Goal: Find specific page/section: Find specific page/section

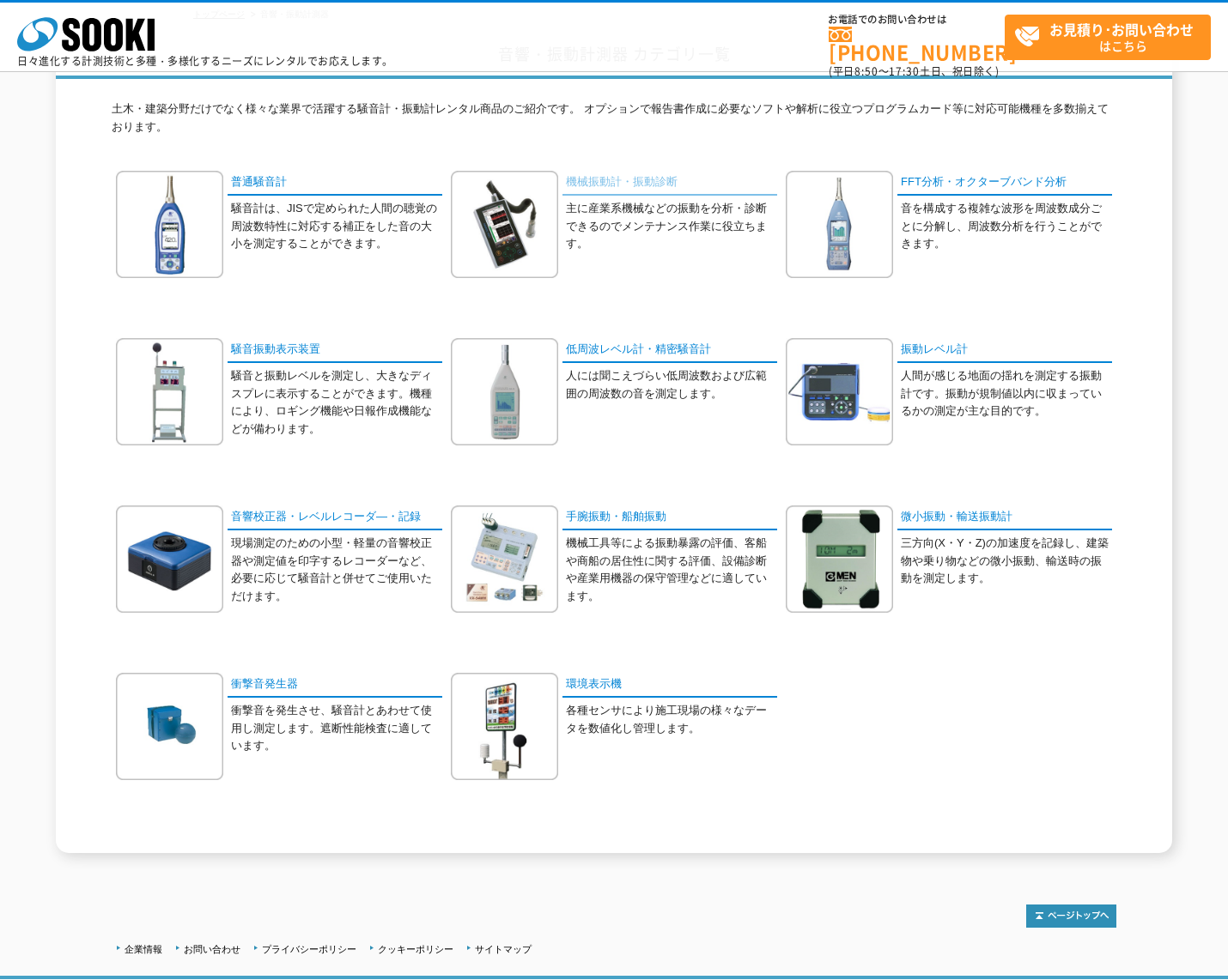
scroll to position [85, 0]
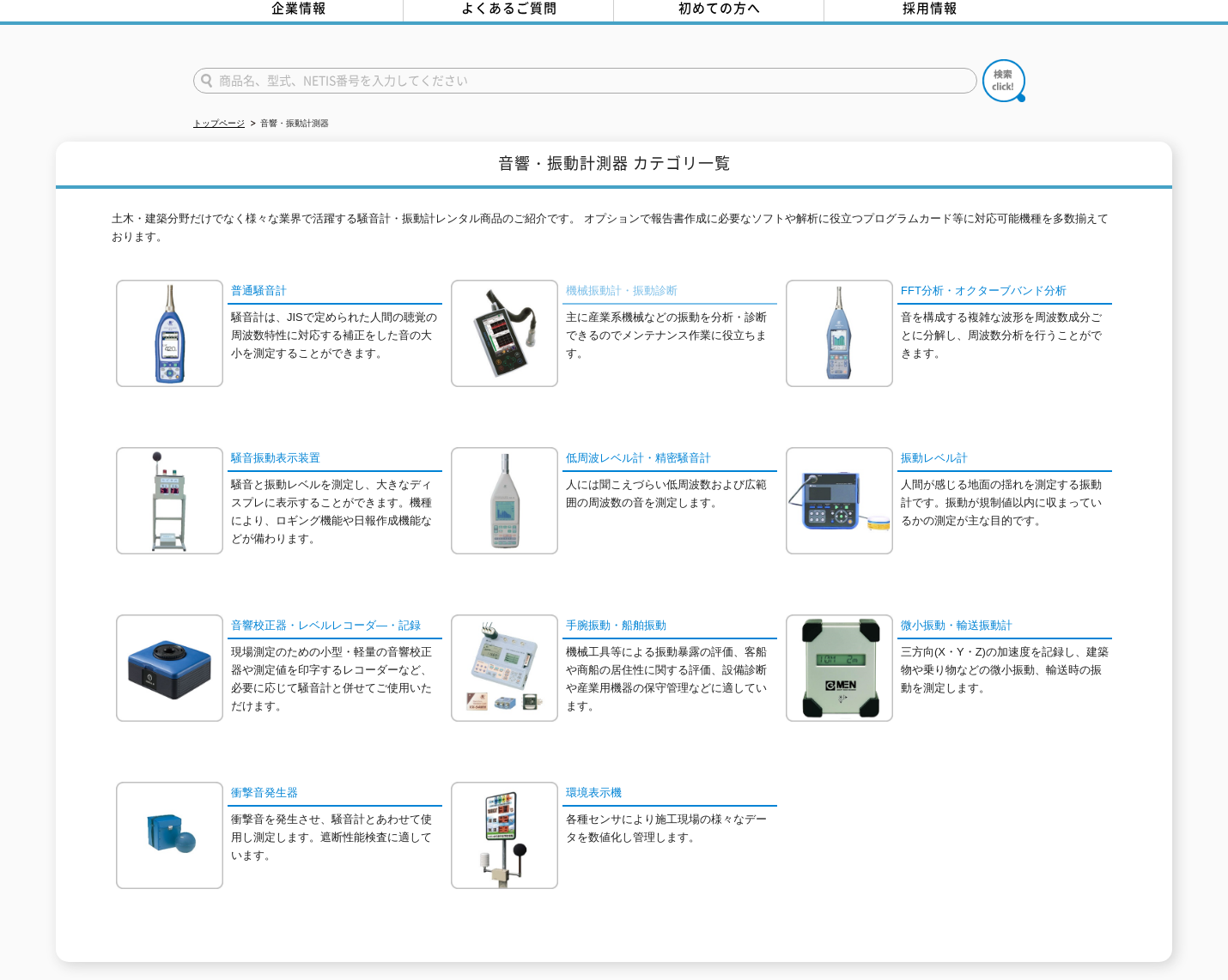
click at [599, 286] on link "機械振動計・振動診断" at bounding box center [670, 292] width 215 height 25
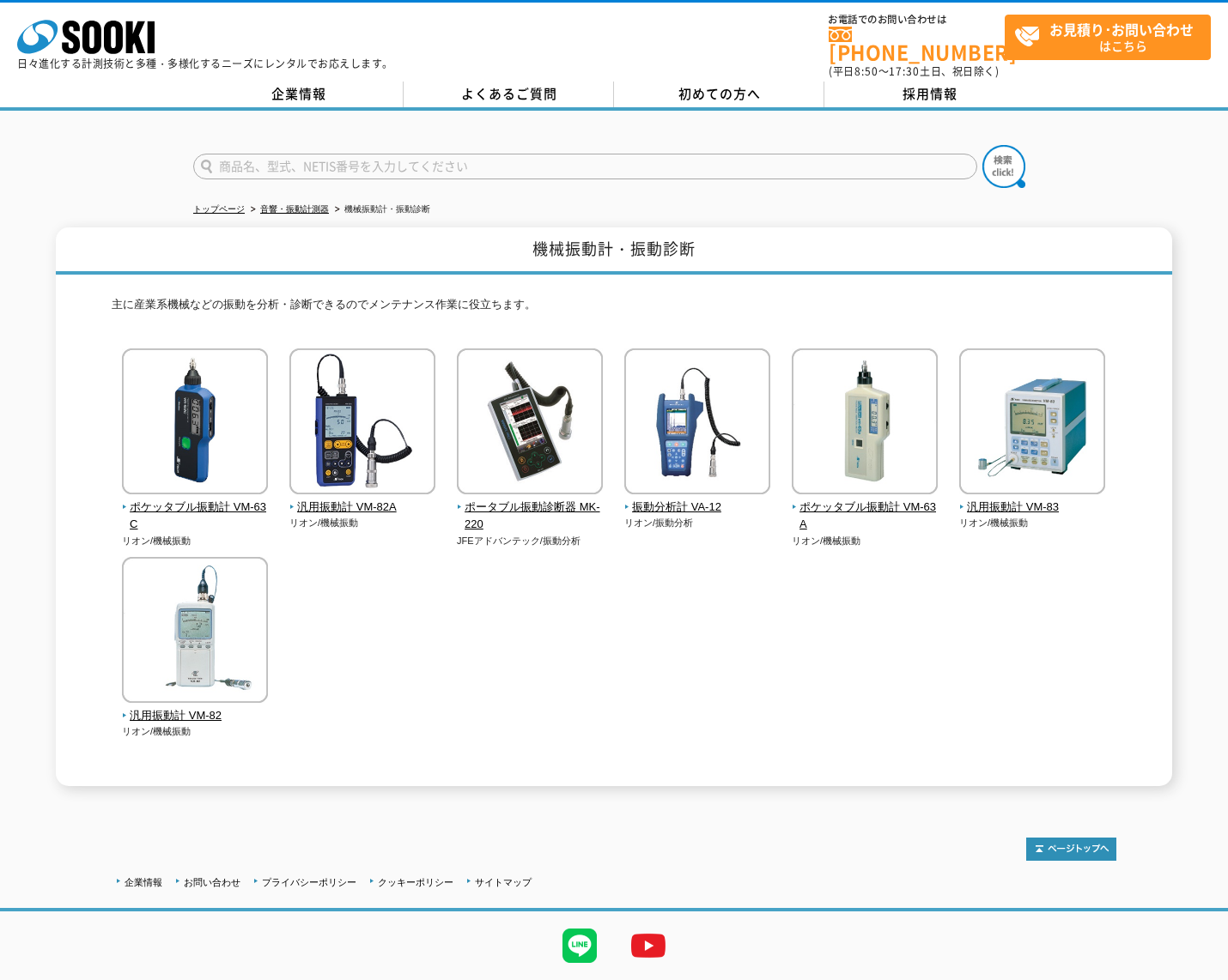
drag, startPoint x: 1218, startPoint y: 575, endPoint x: 1218, endPoint y: 564, distance: 11.0
click at [1218, 575] on div "機械振動計・振動診断 主に産業系機械などの振動を分析・診断できるのでメンテナンス作業に役立ちます。 ポケッタブル振動計 VM-63C リオン/機械振動" at bounding box center [614, 507] width 1228 height 559
click at [316, 205] on link "音響・振動計測器" at bounding box center [294, 210] width 69 height 10
